Goal: Register for event/course: Sign up to attend an event or enroll in a course

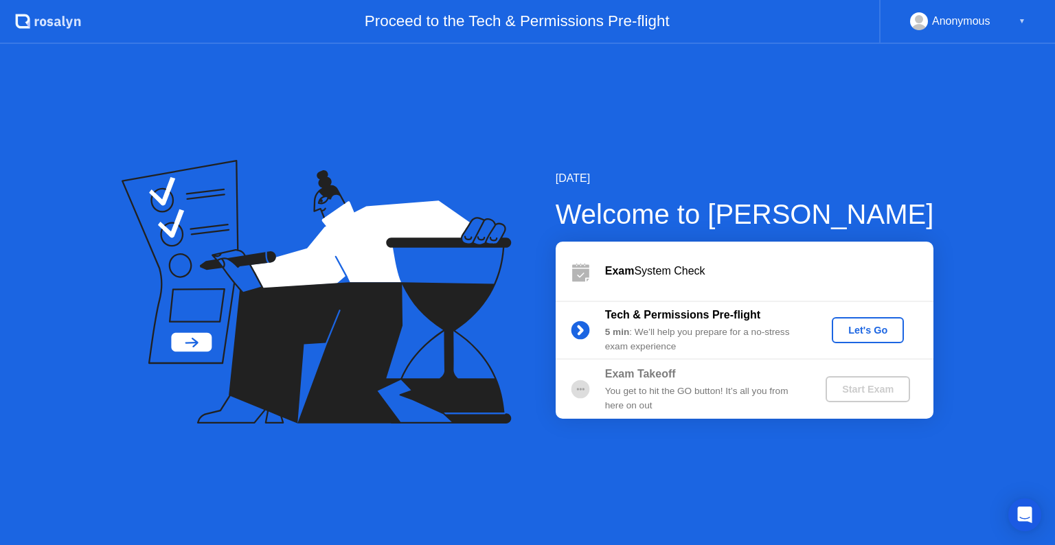
click at [872, 329] on div "Let's Go" at bounding box center [867, 330] width 61 height 11
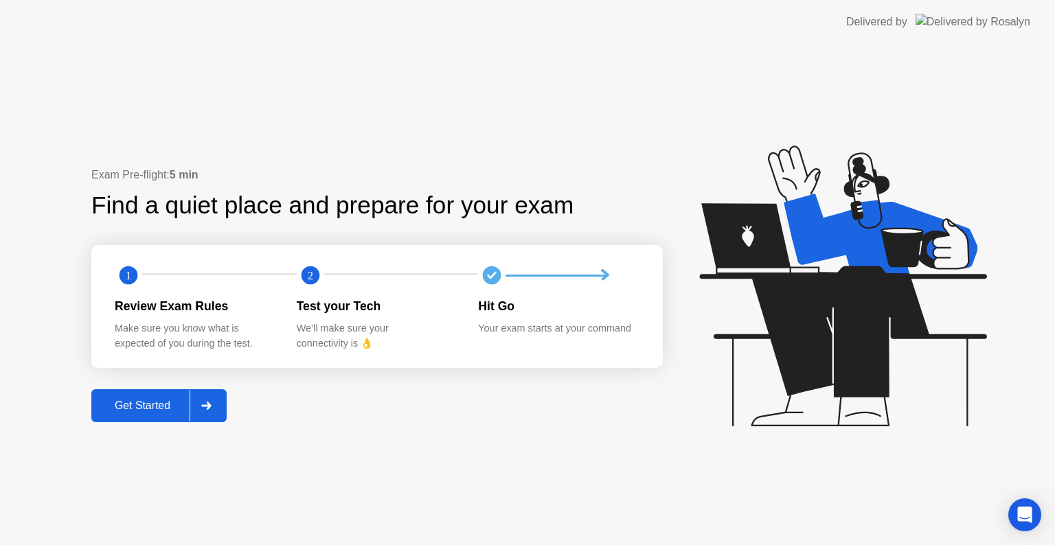
click at [159, 411] on div "Get Started" at bounding box center [142, 406] width 94 height 12
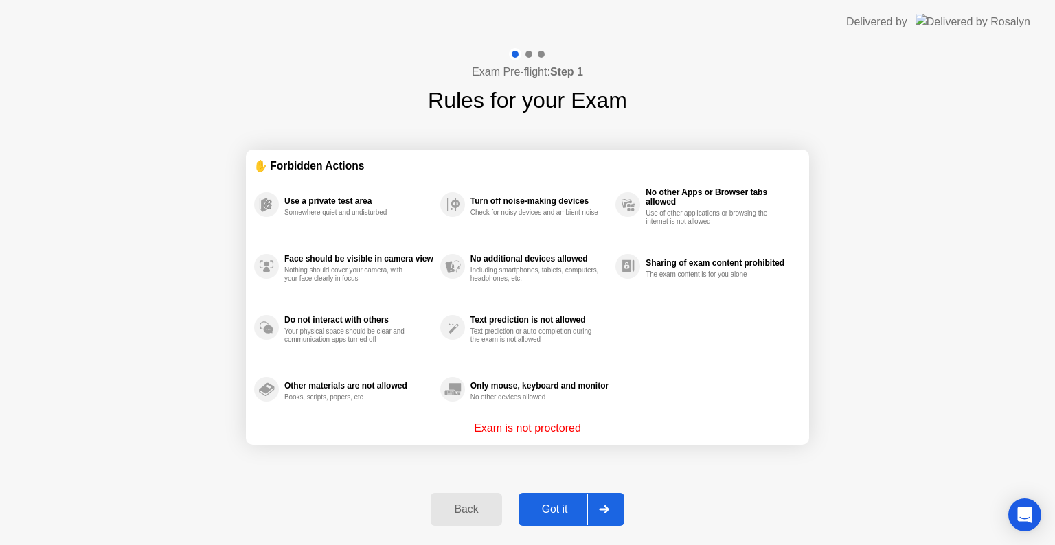
click at [545, 504] on div "Got it" at bounding box center [555, 510] width 65 height 12
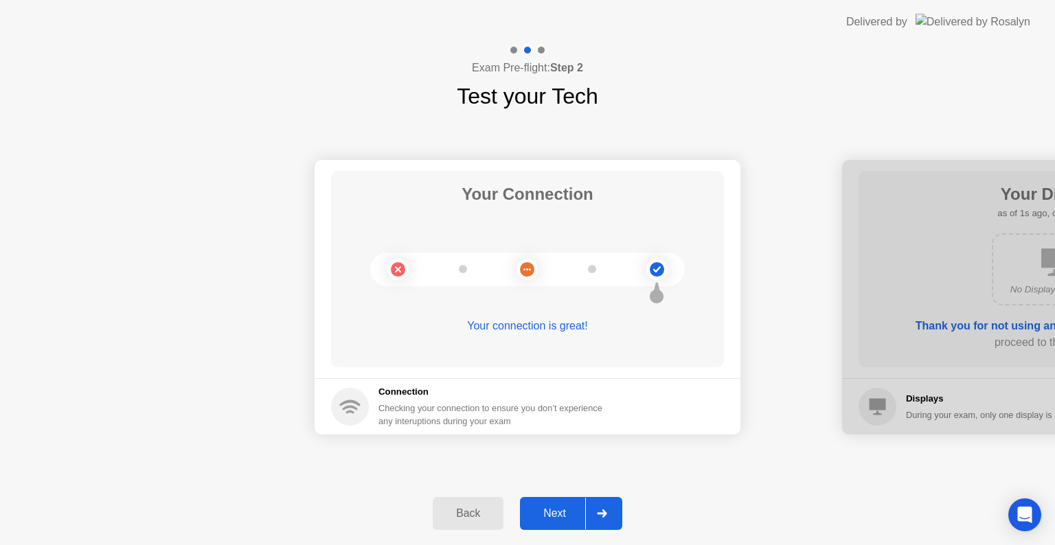
click at [561, 516] on div "Next" at bounding box center [554, 514] width 61 height 12
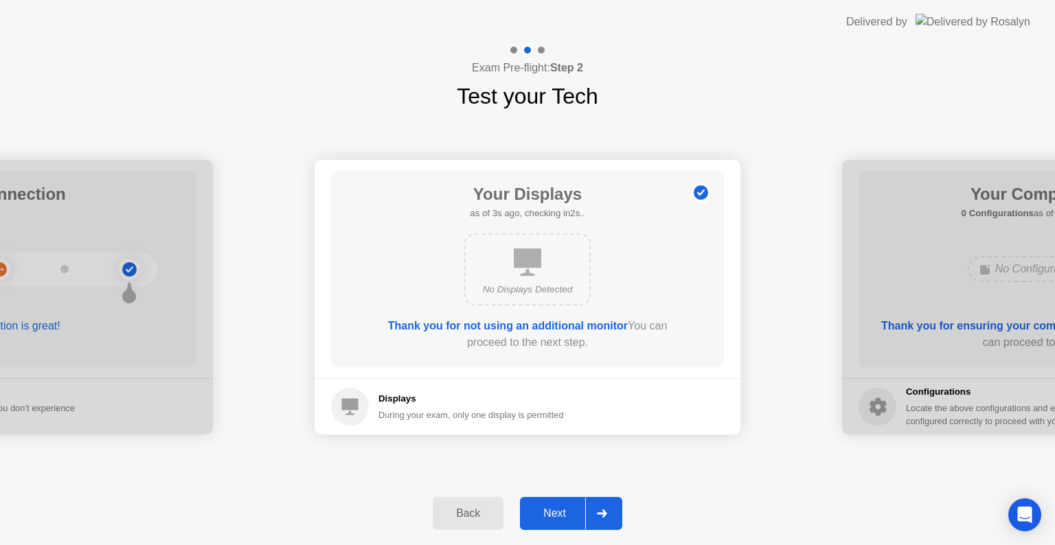
click at [553, 519] on div "Next" at bounding box center [554, 514] width 61 height 12
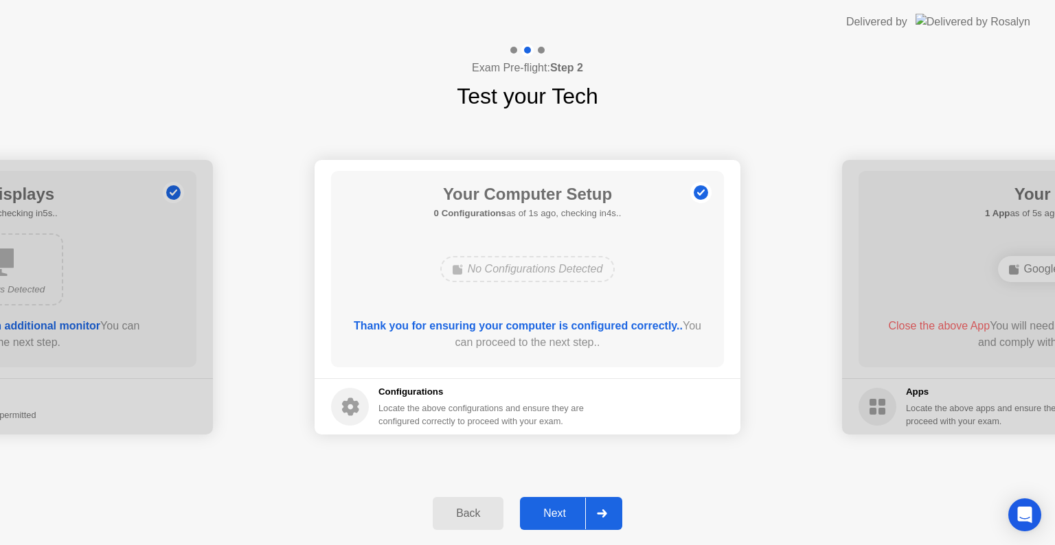
click at [553, 510] on div "Next" at bounding box center [554, 514] width 61 height 12
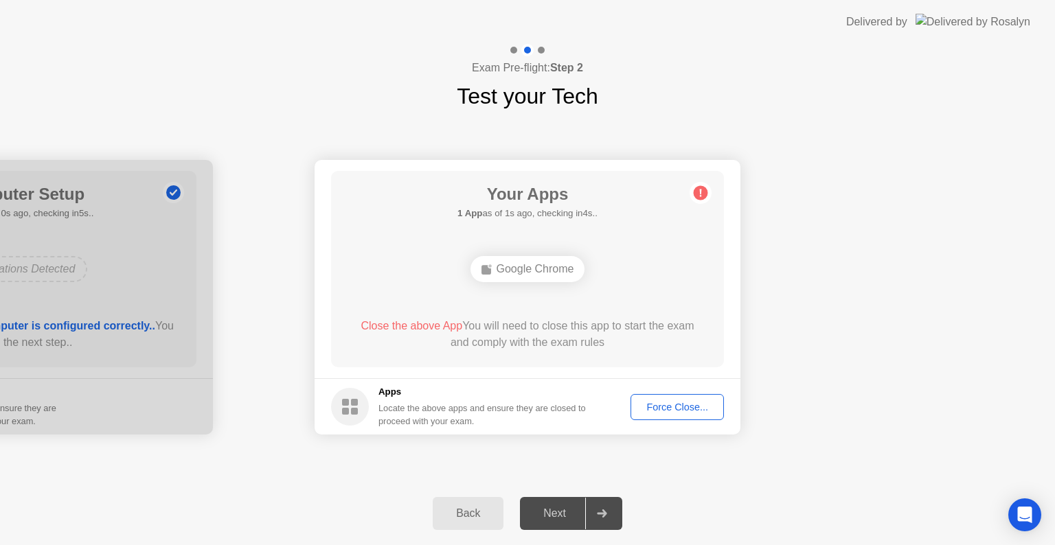
click at [668, 415] on button "Force Close..." at bounding box center [677, 407] width 93 height 26
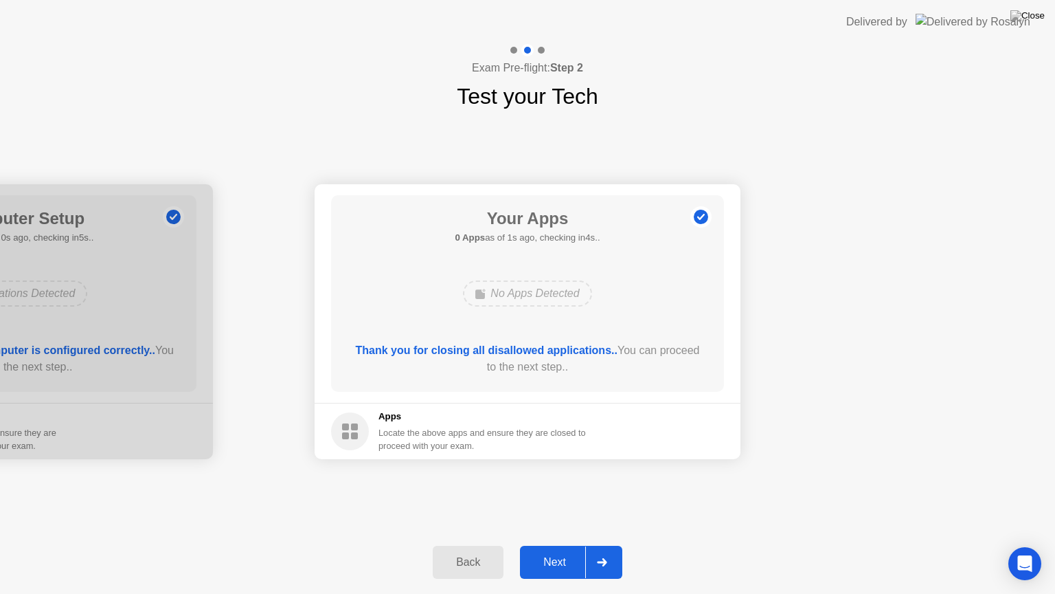
click at [559, 545] on div "Next" at bounding box center [554, 562] width 61 height 12
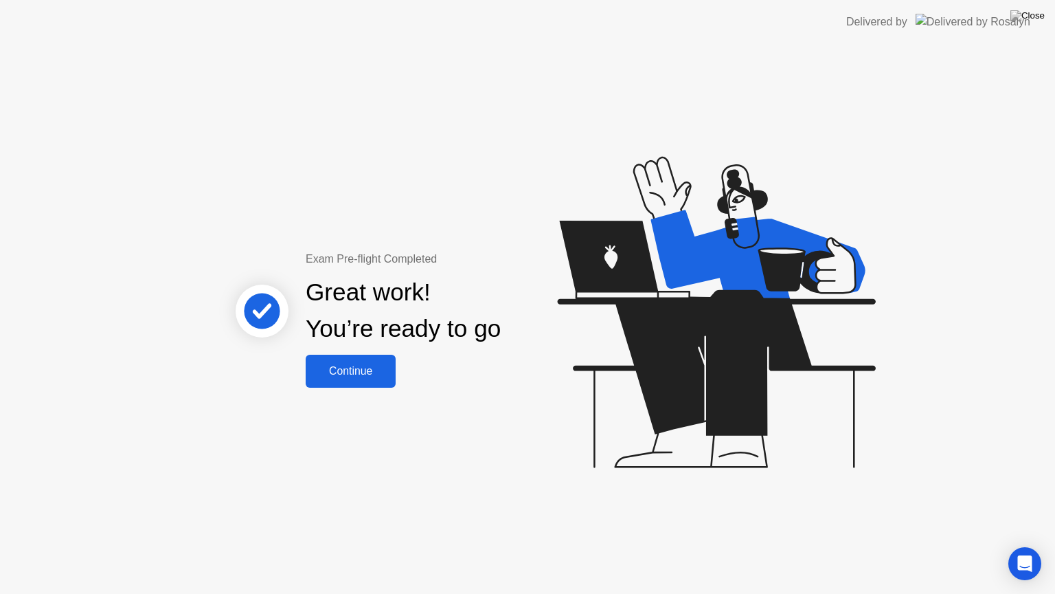
click at [375, 374] on div "Continue" at bounding box center [351, 371] width 82 height 12
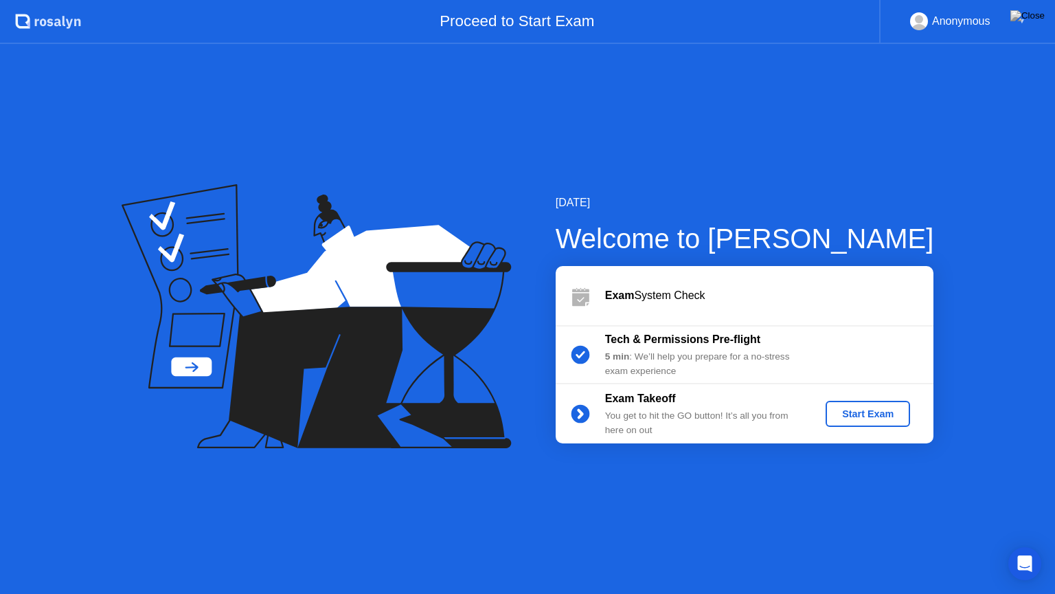
click at [867, 409] on div "Start Exam" at bounding box center [868, 413] width 74 height 11
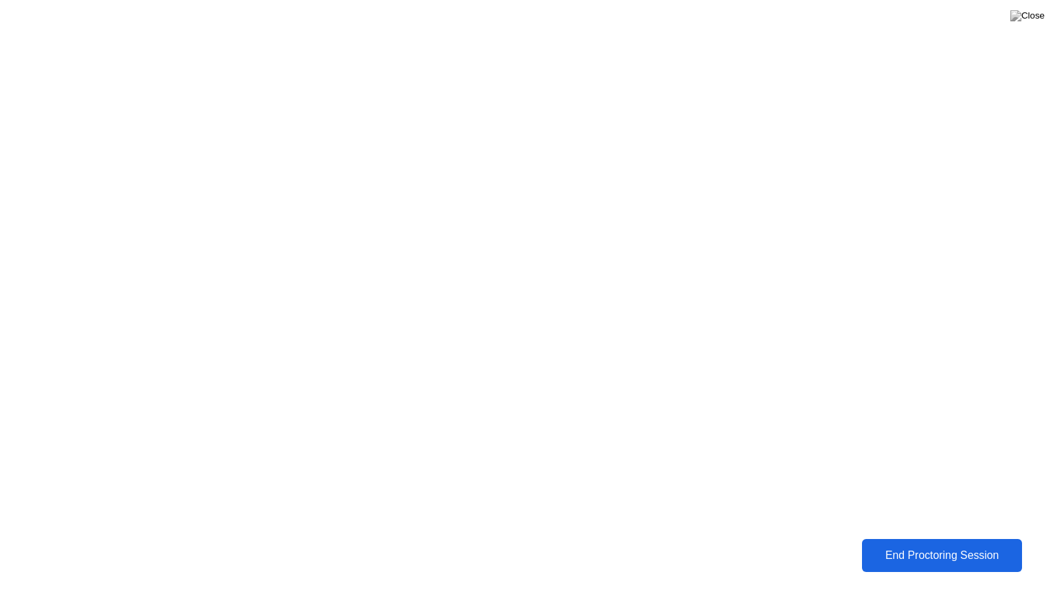
click at [908, 545] on div "End Proctoring Session" at bounding box center [942, 555] width 152 height 12
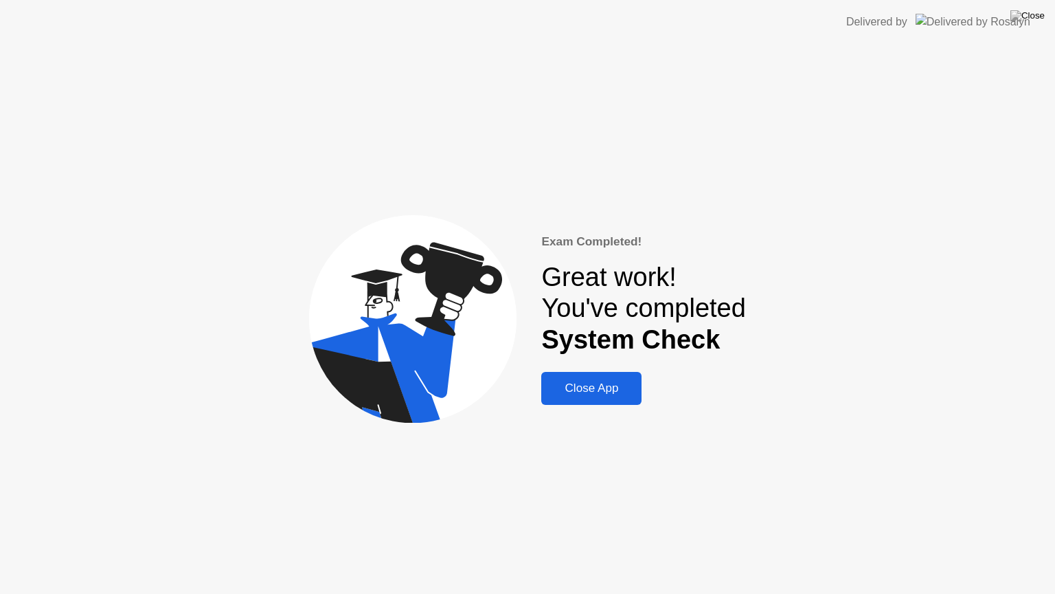
click at [587, 391] on div "Close App" at bounding box center [591, 388] width 92 height 14
